Goal: Task Accomplishment & Management: Manage account settings

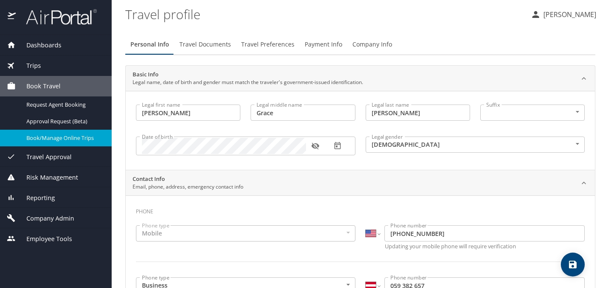
select select "US"
select select "AT"
select select "US"
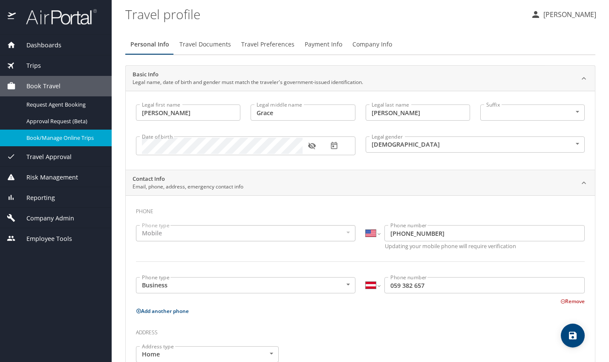
click at [64, 159] on span "Travel Approval" at bounding box center [44, 156] width 56 height 9
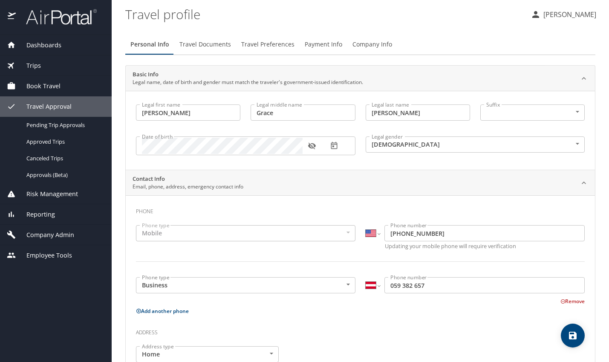
click at [59, 68] on div "Trips" at bounding box center [56, 65] width 98 height 9
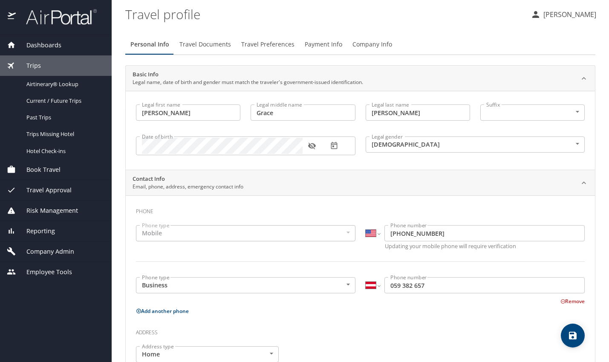
click at [70, 42] on div "Dashboards" at bounding box center [56, 44] width 98 height 9
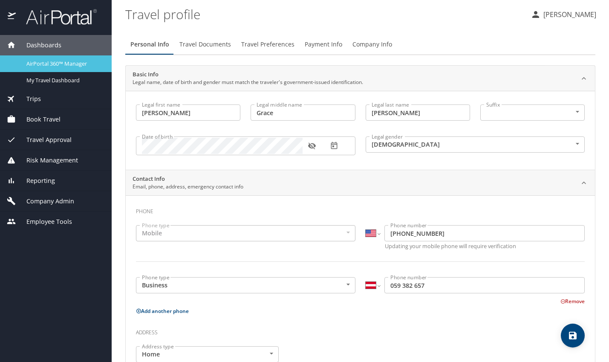
click at [76, 68] on div "AirPortal 360™ Manager" at bounding box center [56, 64] width 98 height 10
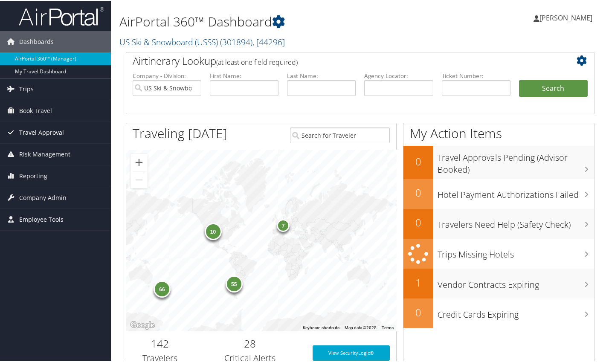
click at [56, 136] on span "Travel Approval" at bounding box center [41, 131] width 45 height 21
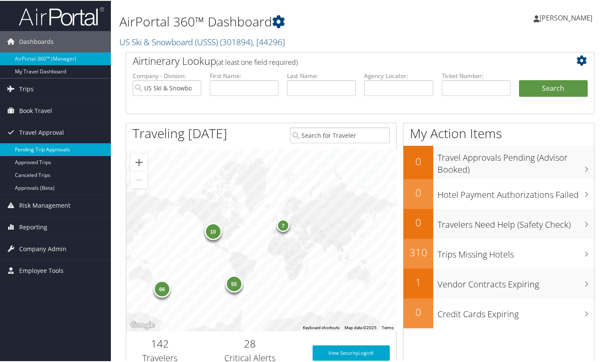
click at [68, 144] on link "Pending Trip Approvals" at bounding box center [55, 148] width 111 height 13
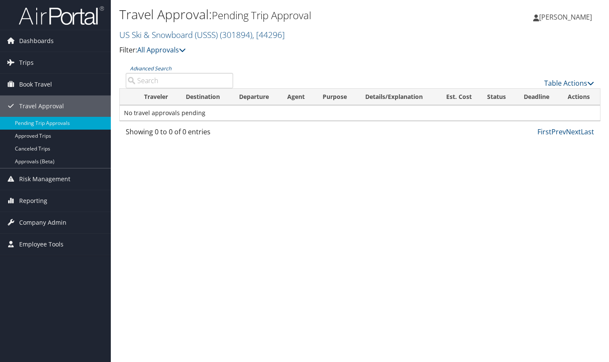
click at [370, 32] on h2 "US Ski & Snowboard (USSS) ( 301894 ) , [ 44296 ]" at bounding box center [279, 34] width 321 height 14
